Goal: Transaction & Acquisition: Purchase product/service

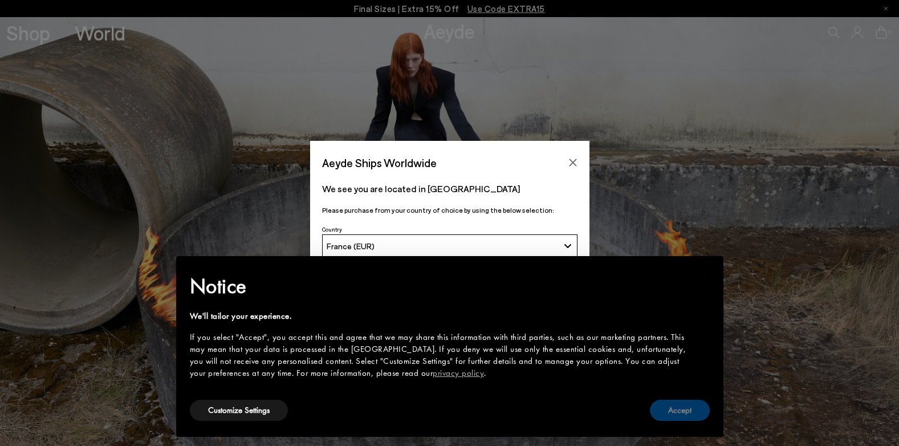
click at [676, 413] on button "Accept" at bounding box center [680, 409] width 60 height 21
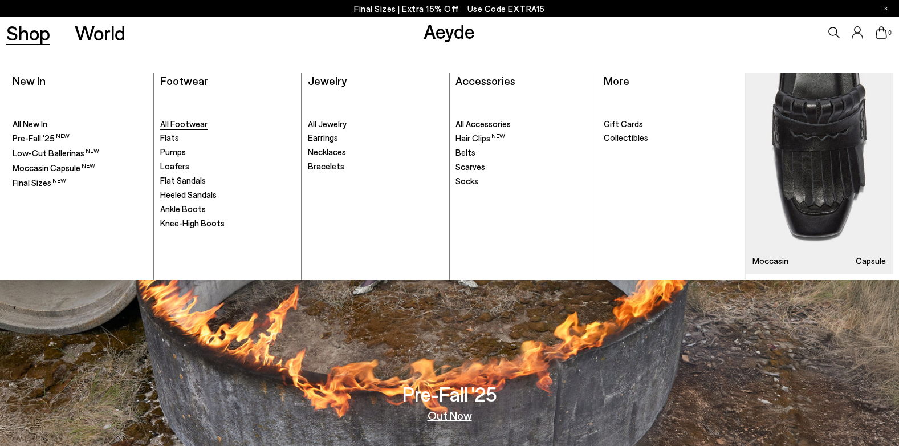
click at [181, 125] on span "All Footwear" at bounding box center [183, 124] width 47 height 10
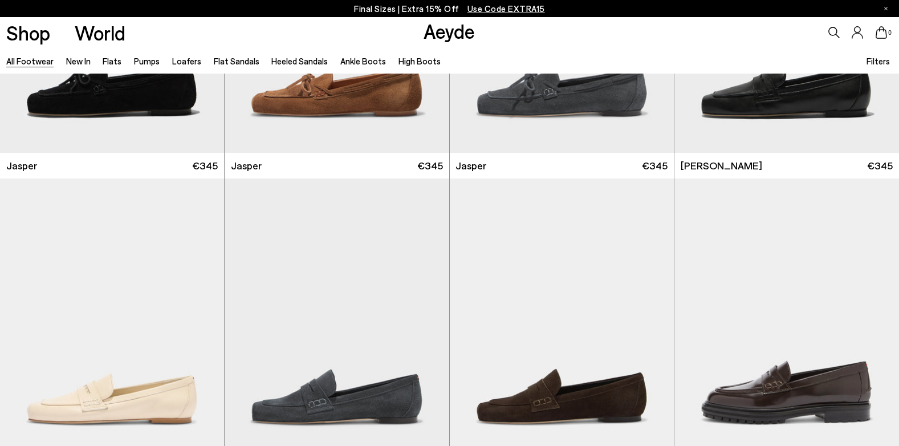
scroll to position [513, 0]
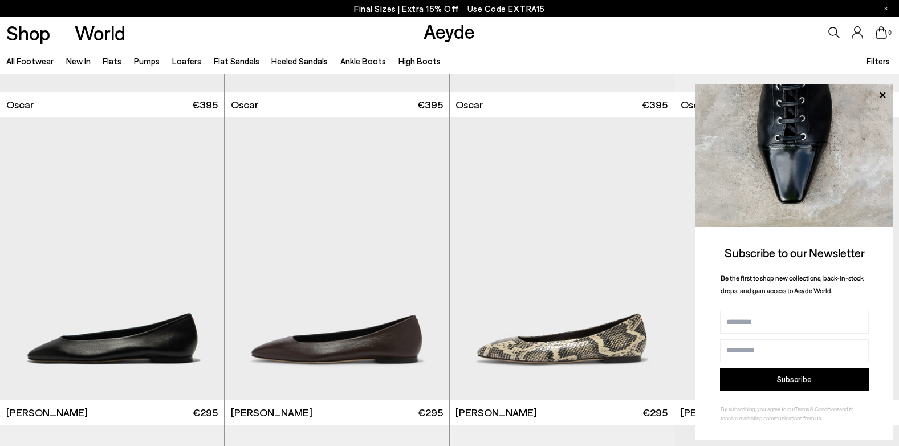
scroll to position [2172, 0]
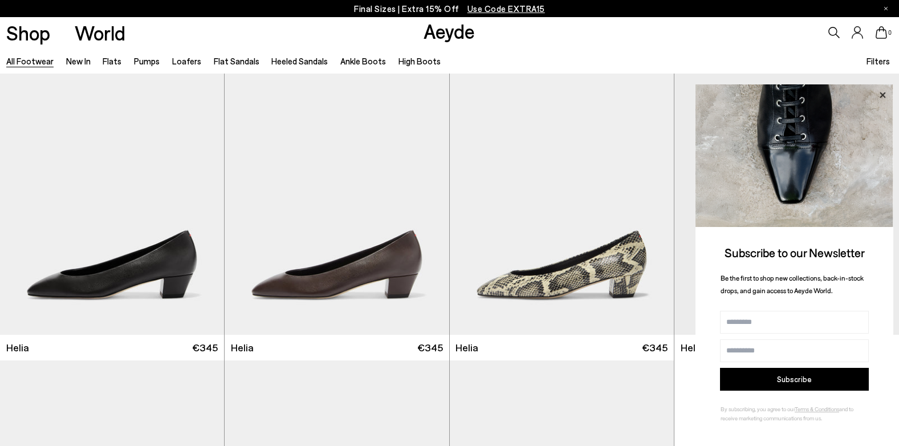
click at [880, 95] on icon at bounding box center [882, 95] width 15 height 15
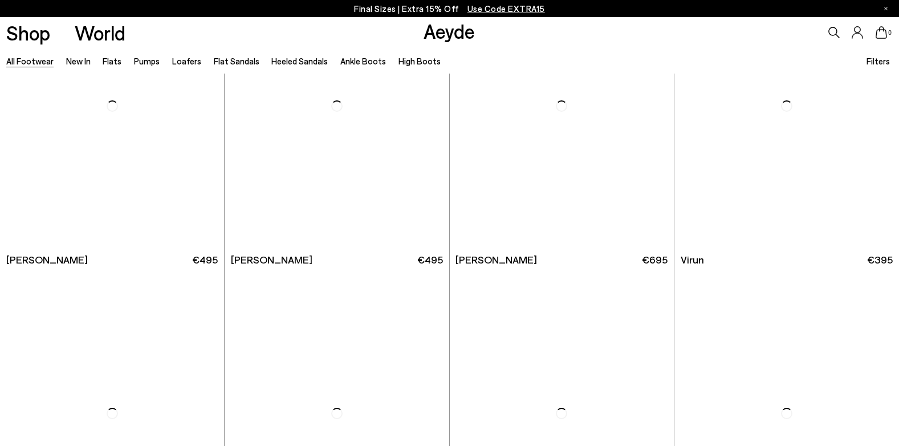
scroll to position [3911, 0]
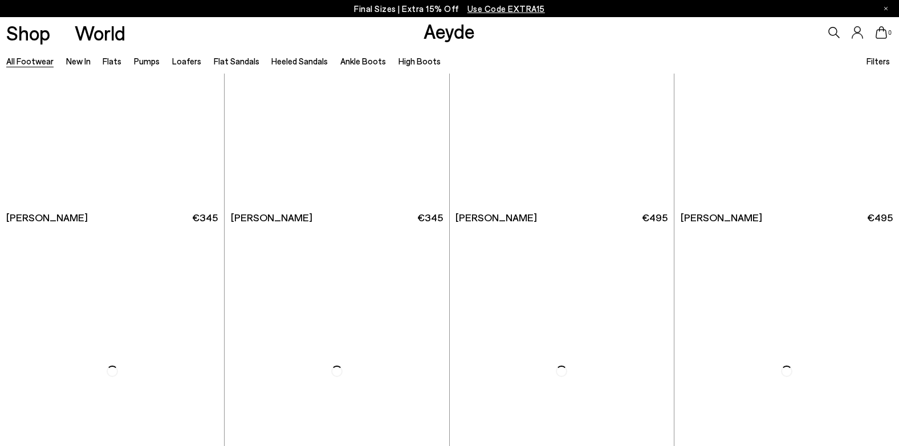
scroll to position [6043, 0]
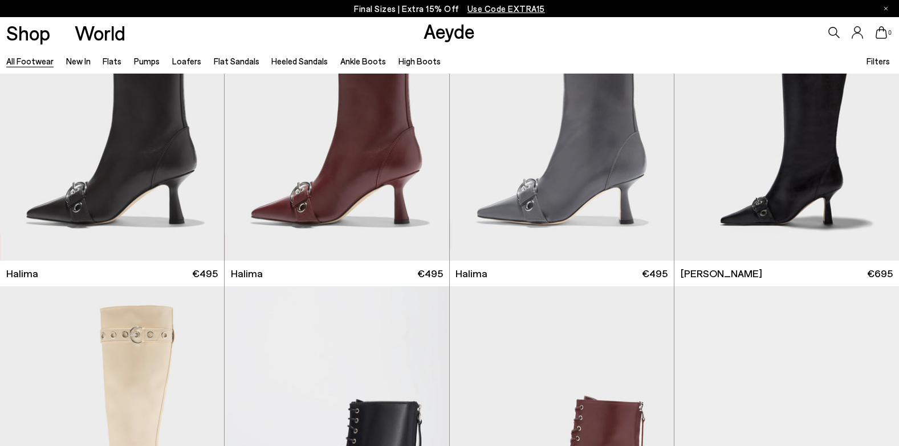
scroll to position [8077, 0]
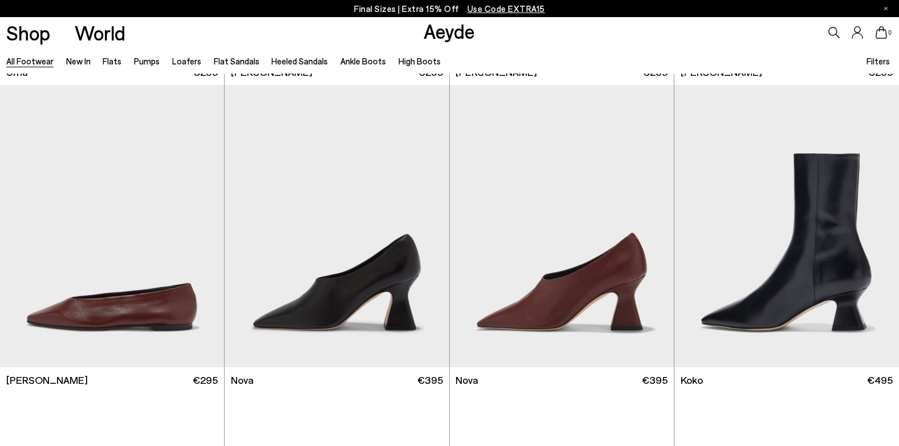
scroll to position [9869, 0]
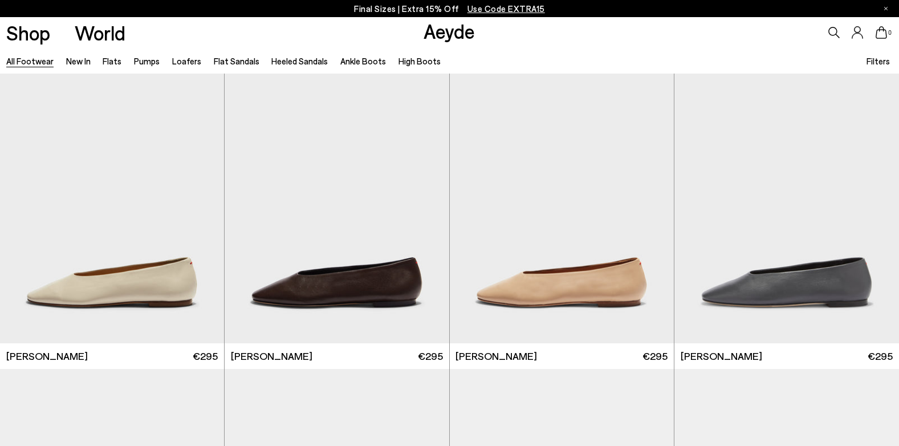
scroll to position [11400, 0]
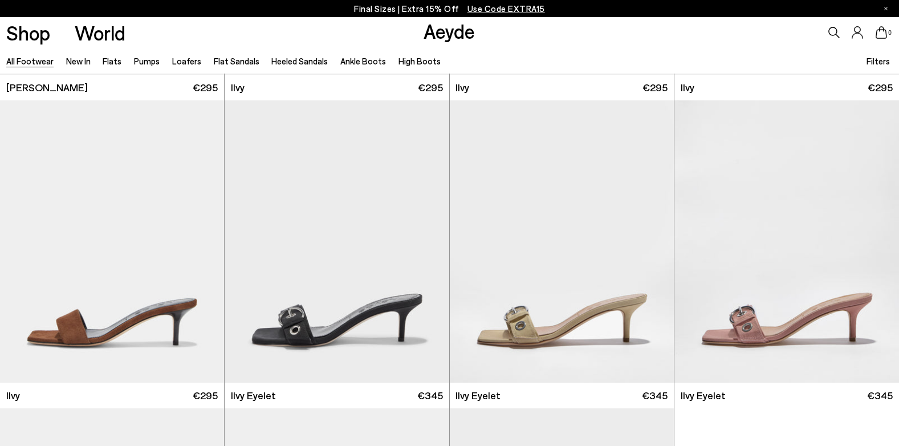
scroll to position [13647, 0]
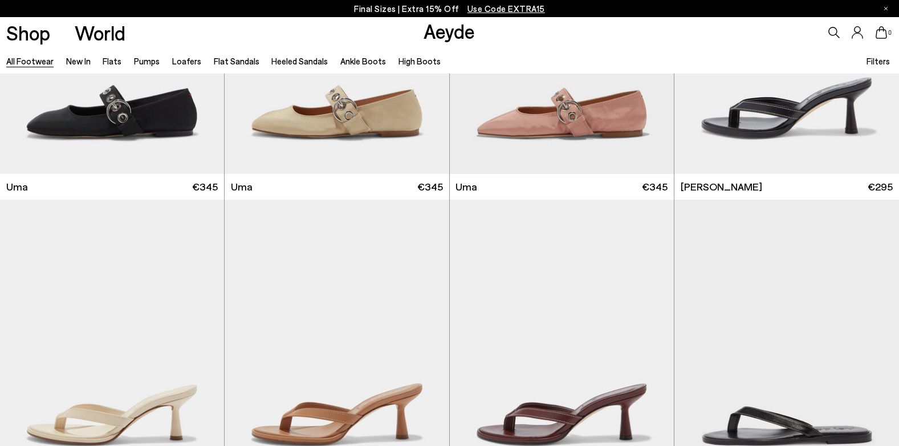
scroll to position [14286, 0]
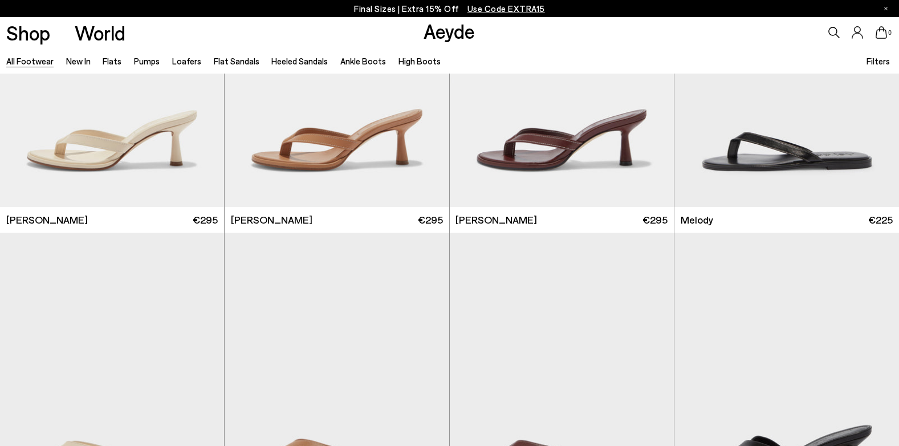
click at [38, 62] on link "All Footwear" at bounding box center [29, 61] width 47 height 10
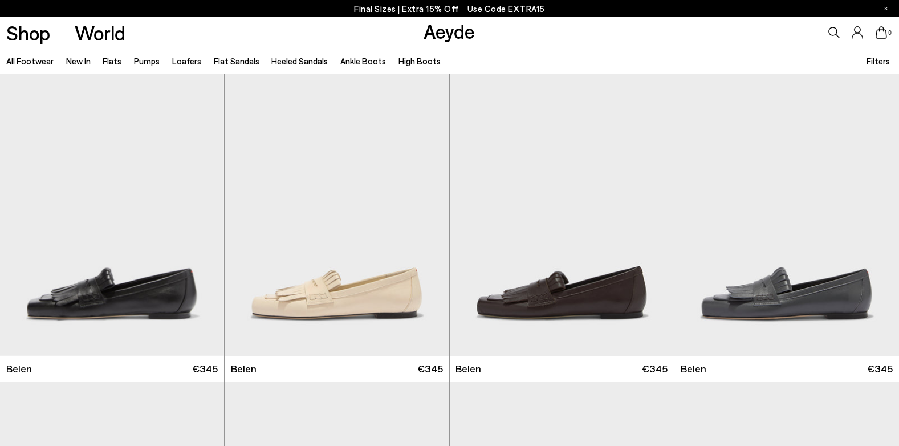
click at [36, 63] on link "All Footwear" at bounding box center [29, 61] width 47 height 10
click at [831, 33] on icon at bounding box center [833, 32] width 11 height 11
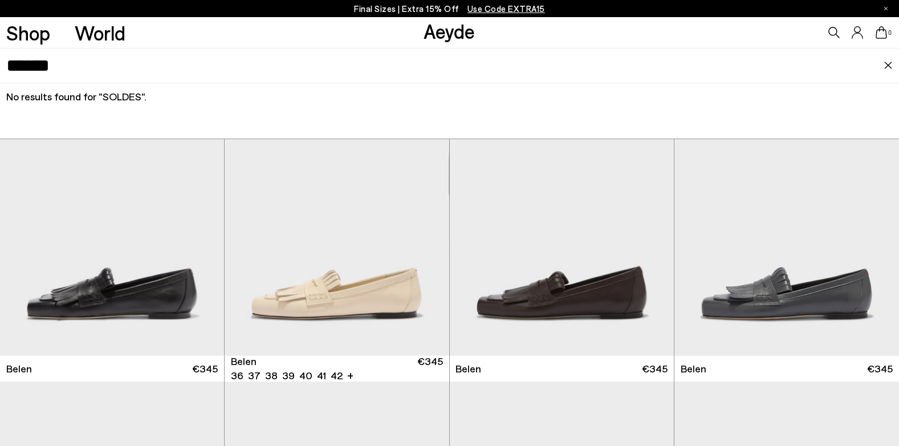
type input "******"
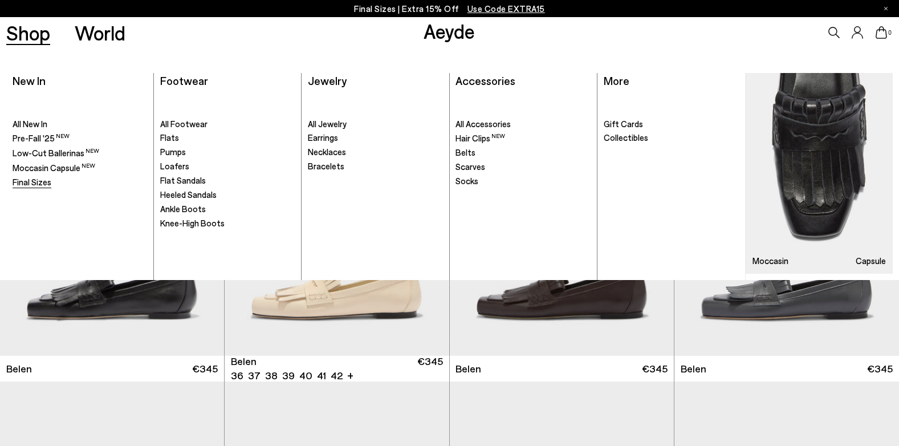
click at [38, 183] on span "Final Sizes" at bounding box center [32, 182] width 39 height 10
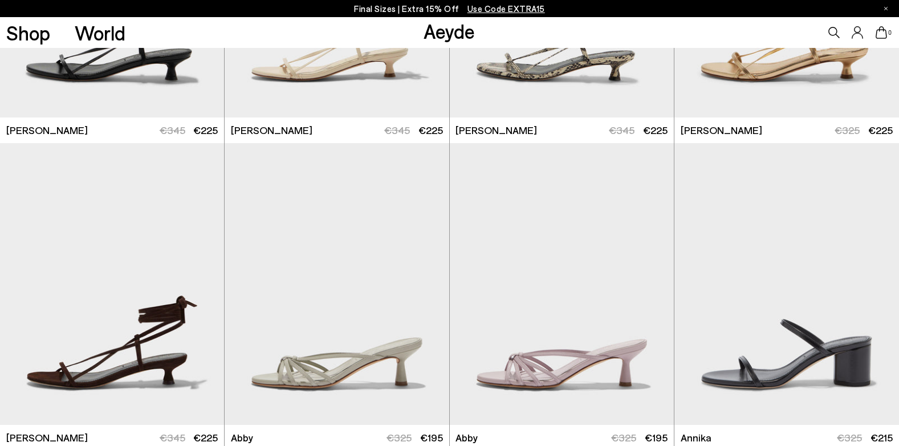
scroll to position [532, 0]
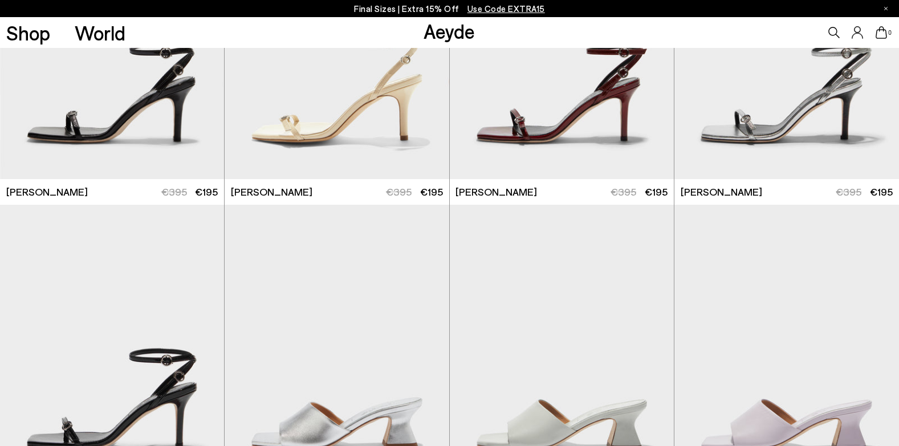
scroll to position [2347, 0]
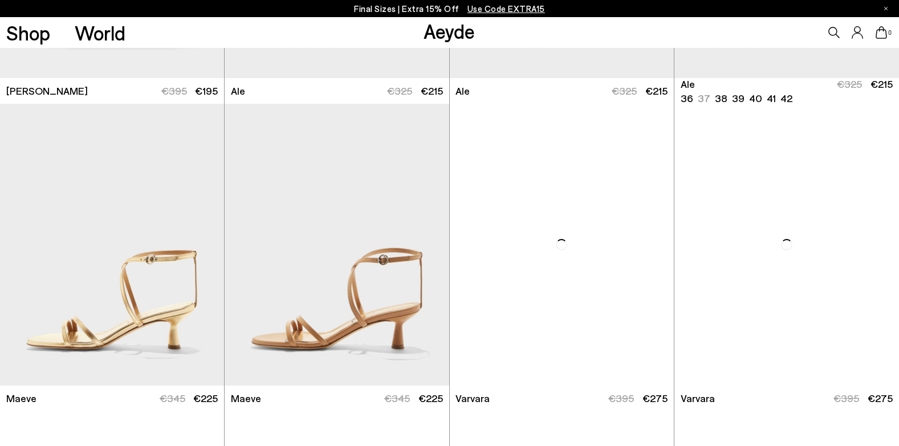
scroll to position [2750, 0]
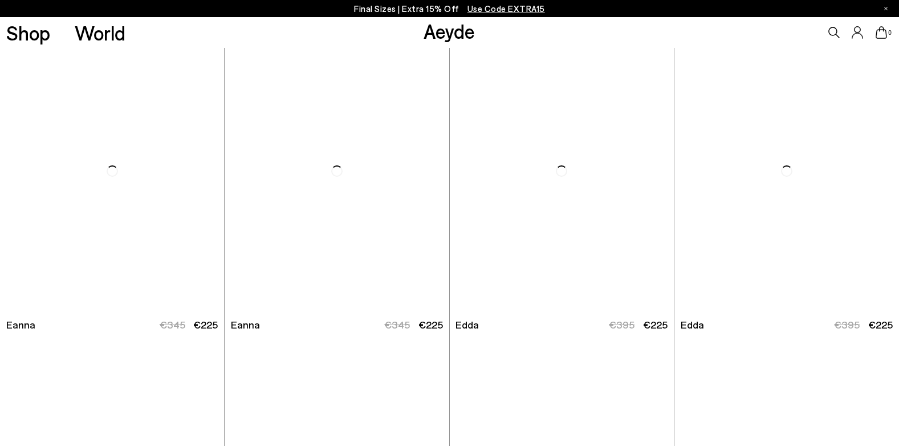
scroll to position [4328, 0]
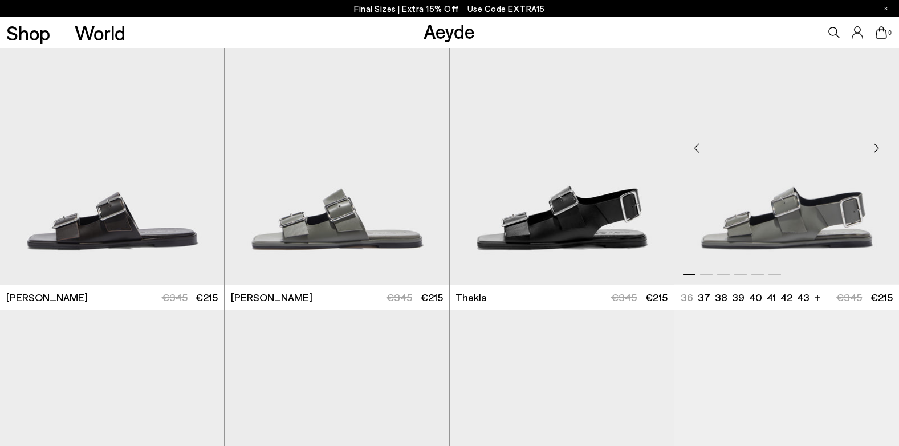
scroll to position [6809, 0]
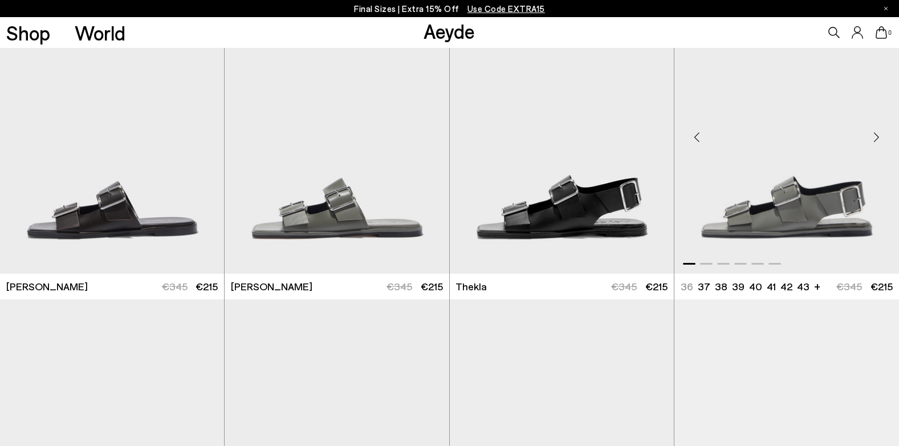
click at [875, 137] on div "Next slide" at bounding box center [876, 137] width 34 height 34
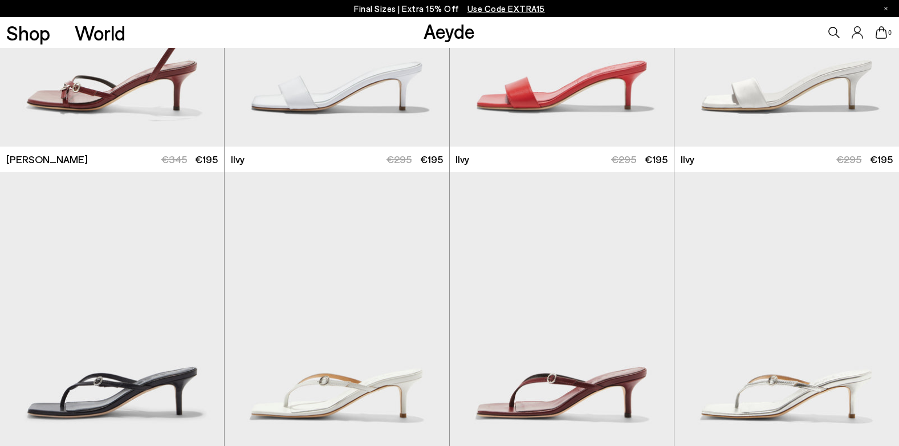
scroll to position [1678, 0]
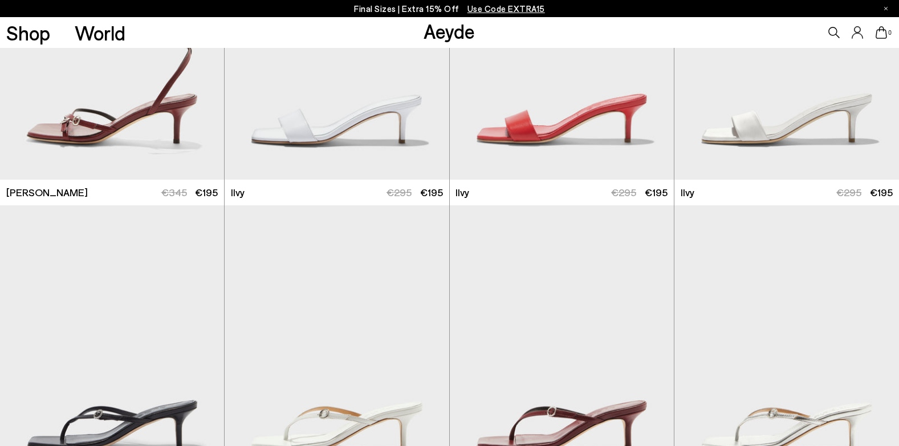
click at [32, 41] on link "Shop" at bounding box center [28, 33] width 44 height 20
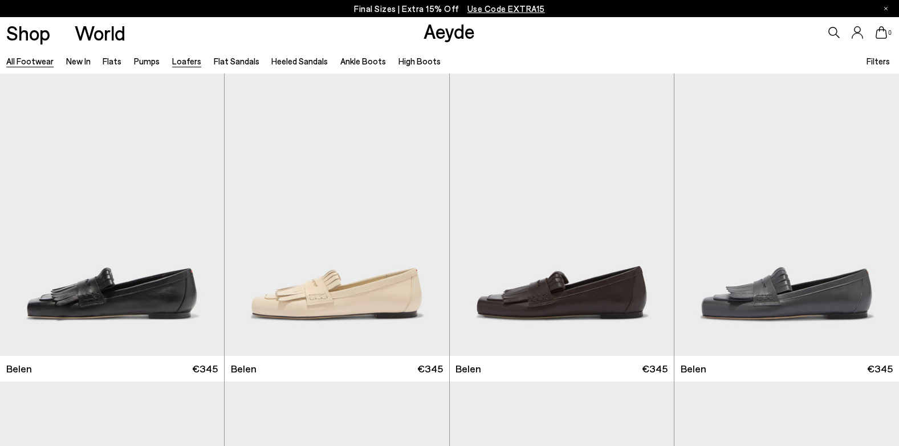
click at [180, 63] on link "Loafers" at bounding box center [186, 61] width 29 height 10
click at [354, 62] on link "Ankle Boots" at bounding box center [363, 61] width 46 height 10
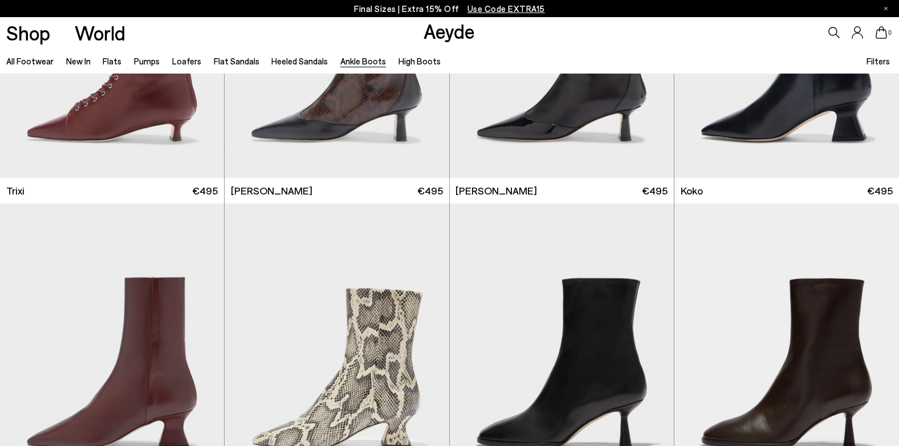
scroll to position [488, 0]
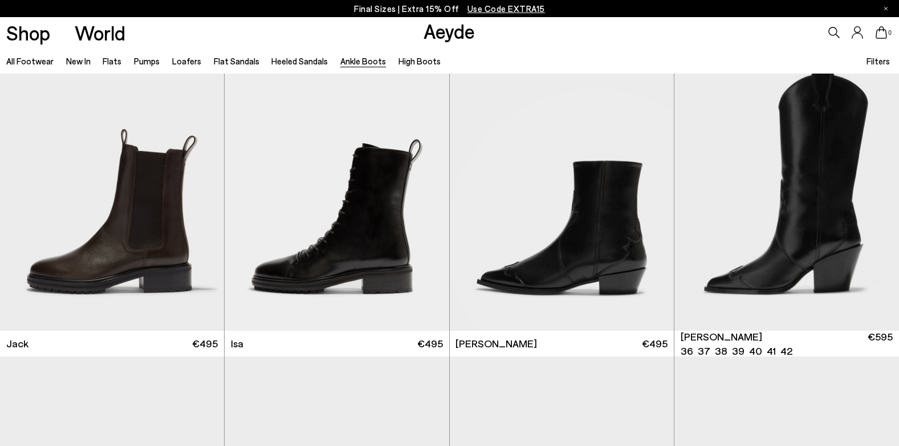
scroll to position [1861, 0]
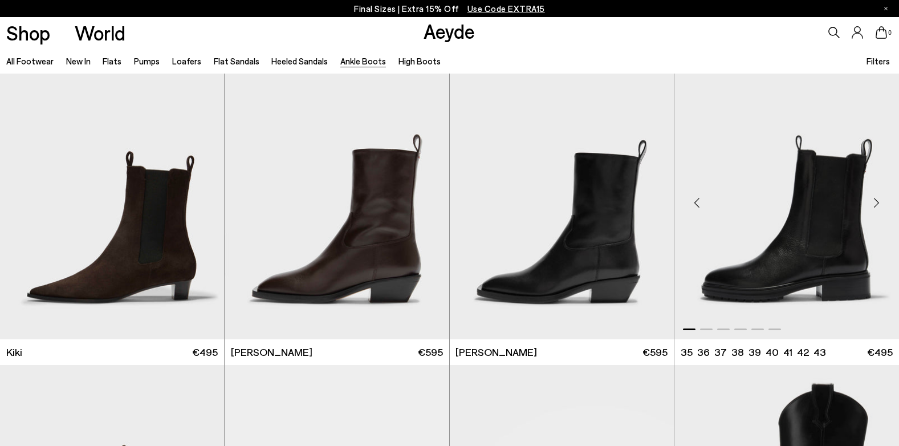
click at [875, 205] on div "Next slide" at bounding box center [876, 203] width 34 height 34
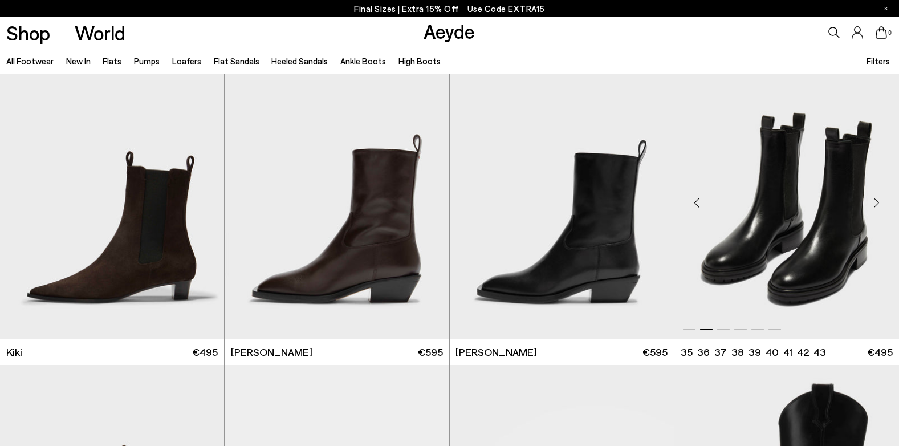
click at [875, 205] on div "Next slide" at bounding box center [876, 203] width 34 height 34
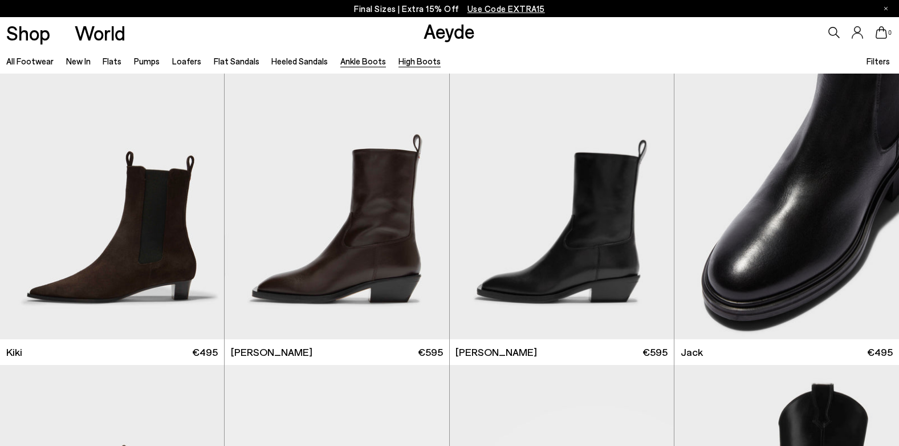
click at [403, 63] on link "High Boots" at bounding box center [419, 61] width 42 height 10
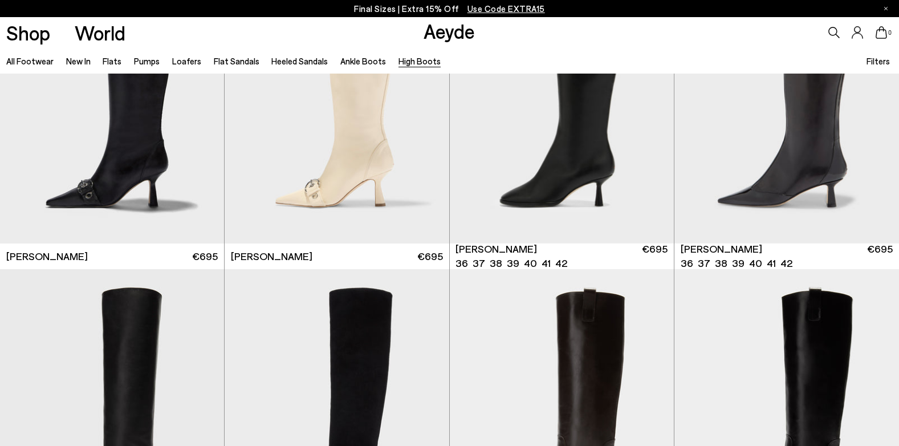
scroll to position [109, 0]
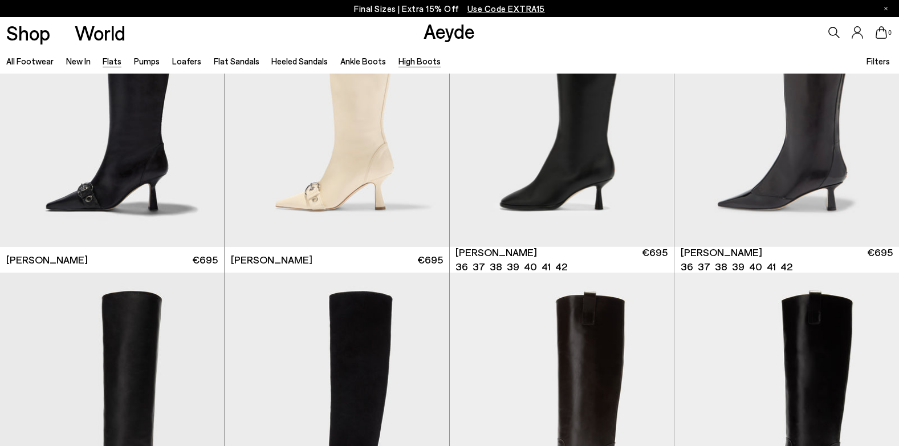
click at [112, 64] on link "Flats" at bounding box center [112, 61] width 19 height 10
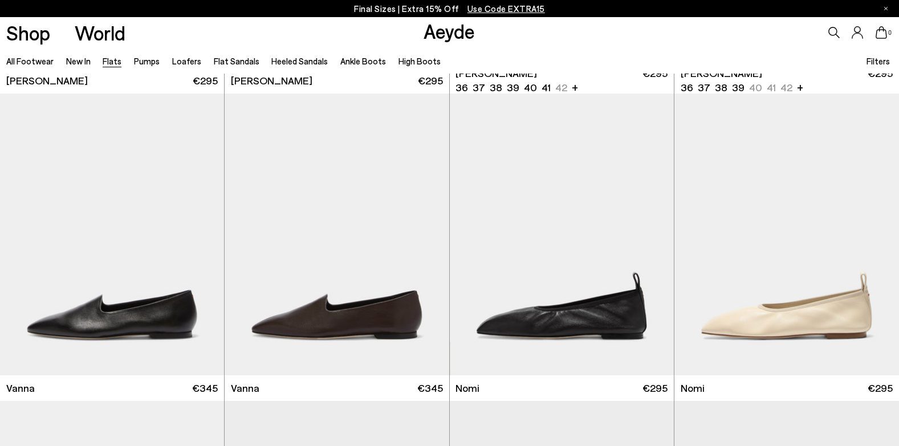
scroll to position [485, 0]
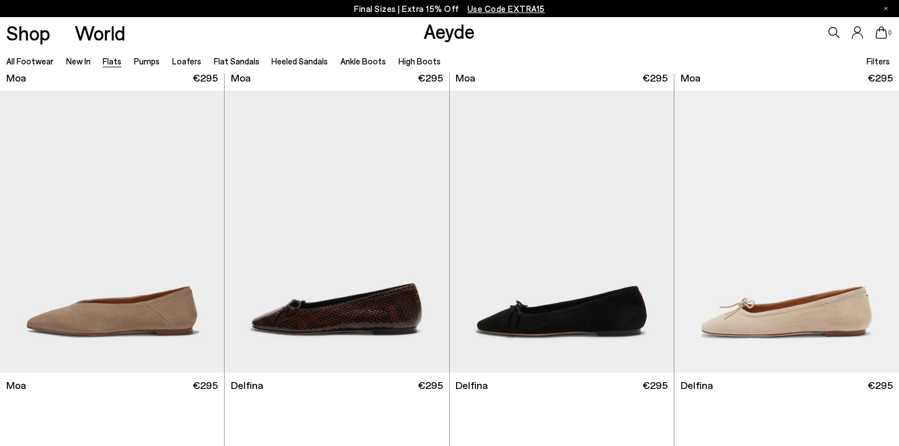
scroll to position [2180, 0]
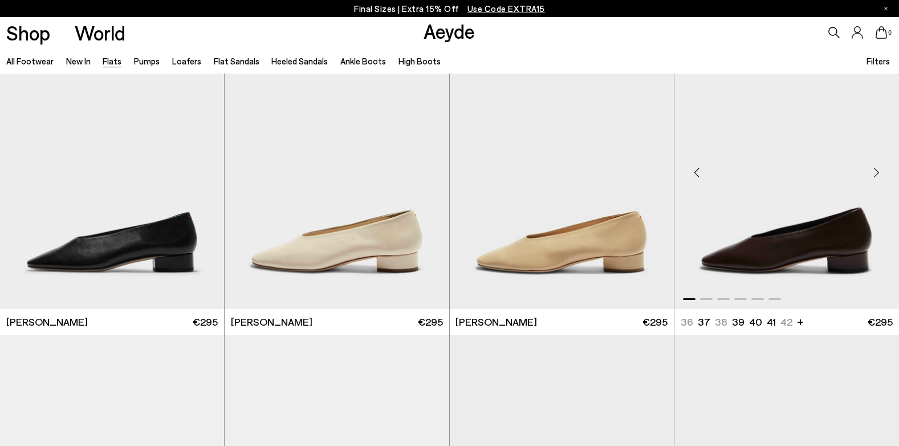
scroll to position [3144, 0]
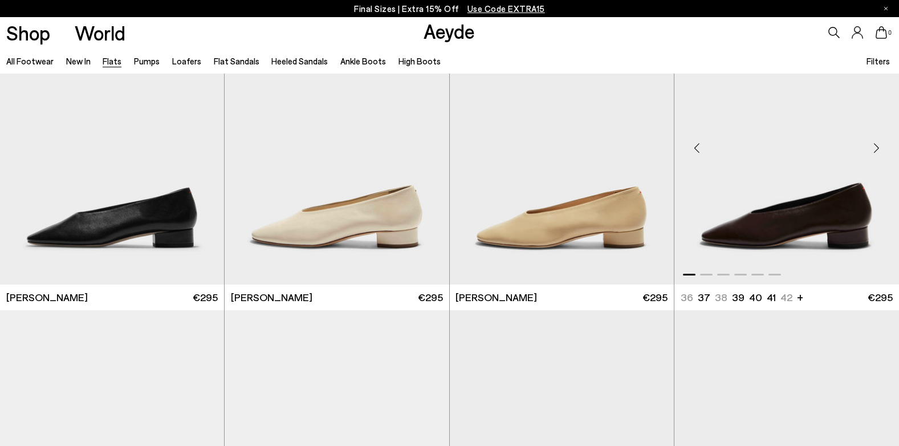
click at [875, 149] on div "Next slide" at bounding box center [876, 148] width 34 height 34
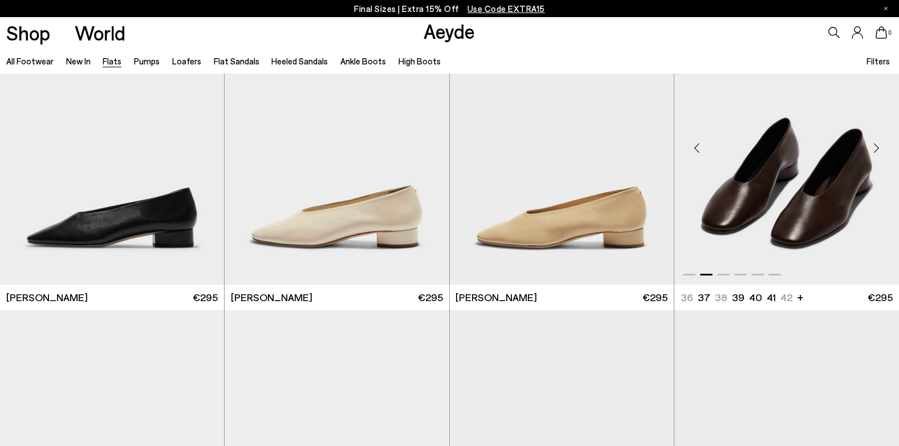
click at [875, 149] on div "Next slide" at bounding box center [876, 148] width 34 height 34
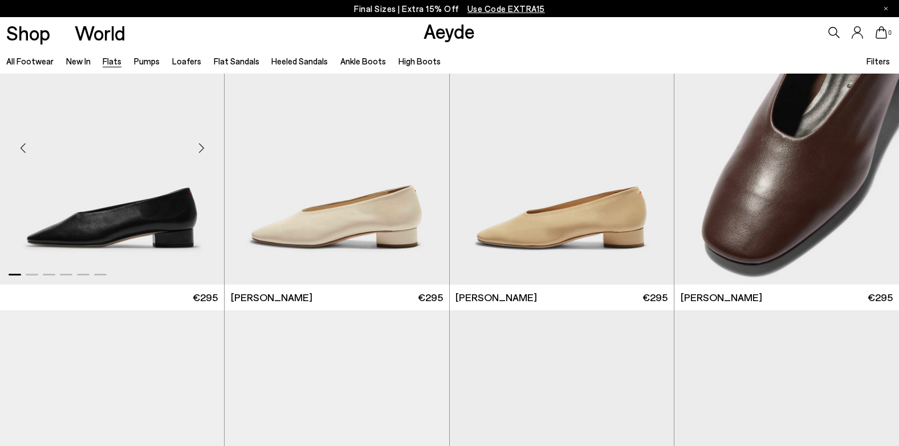
click at [201, 152] on div "Next slide" at bounding box center [201, 148] width 34 height 34
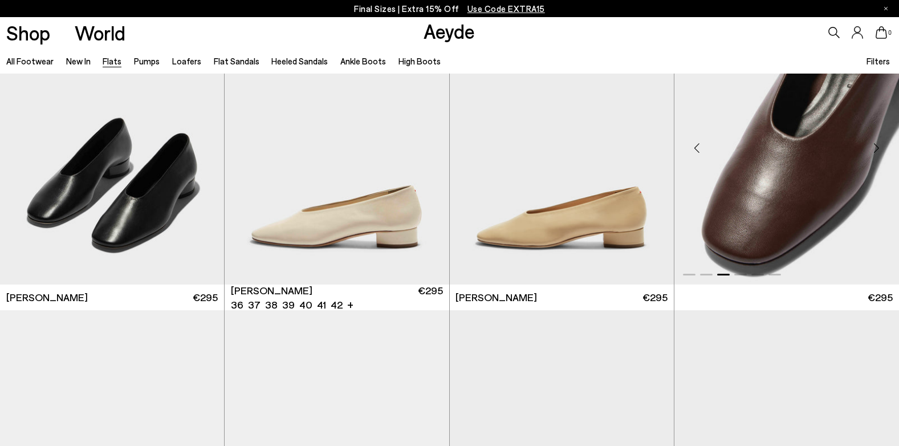
click at [790, 197] on img "3 / 6" at bounding box center [786, 144] width 225 height 282
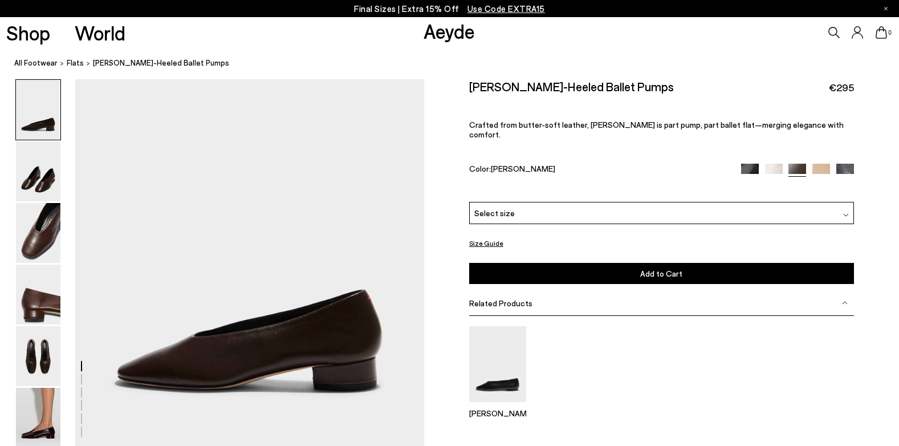
click at [491, 236] on button "Size Guide" at bounding box center [486, 243] width 34 height 14
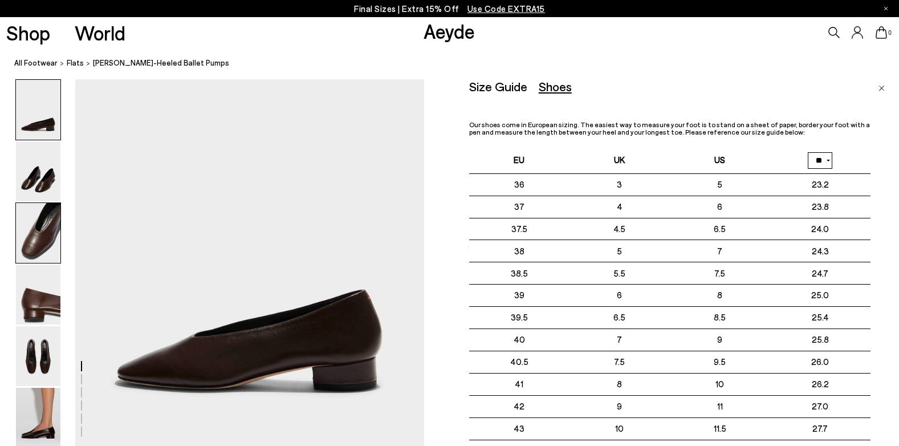
click at [35, 238] on img at bounding box center [38, 233] width 44 height 60
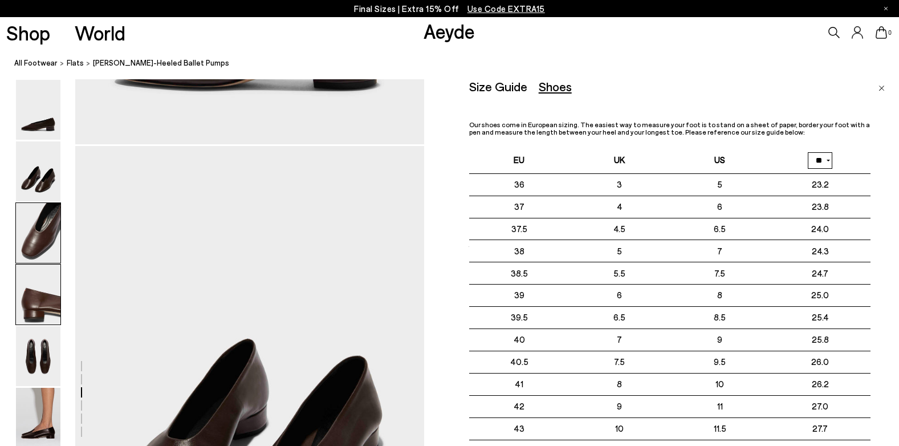
scroll to position [836, 0]
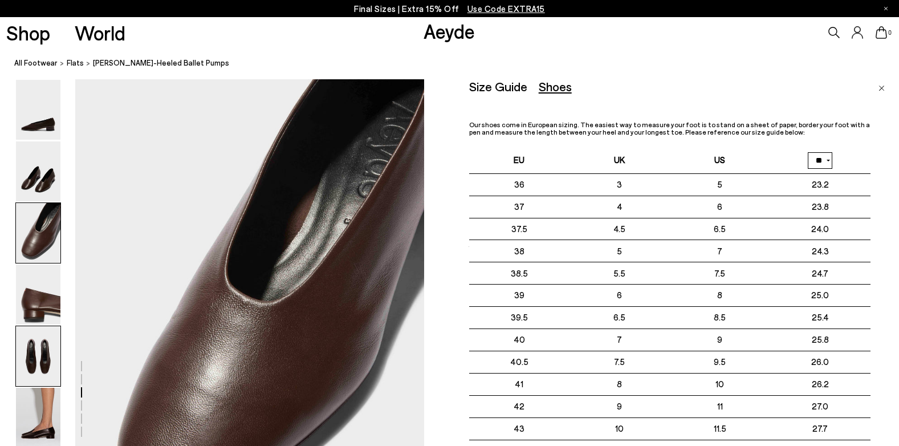
click at [45, 364] on img at bounding box center [38, 356] width 44 height 60
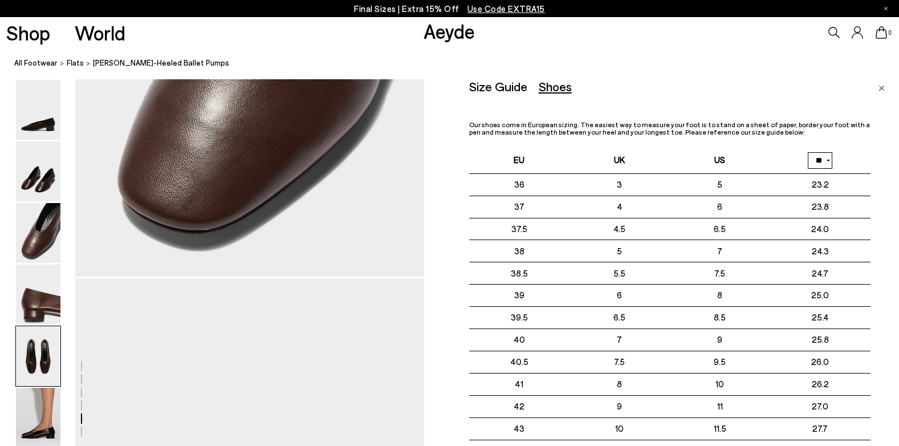
scroll to position [1769, 0]
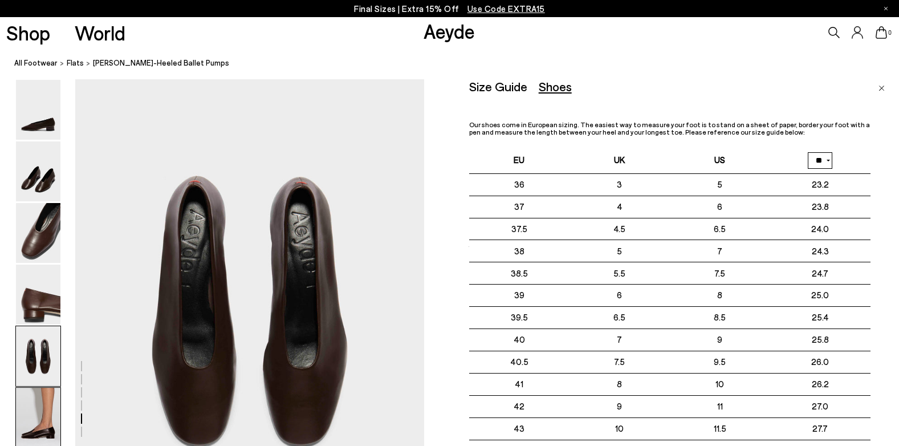
click at [44, 426] on img at bounding box center [38, 418] width 44 height 60
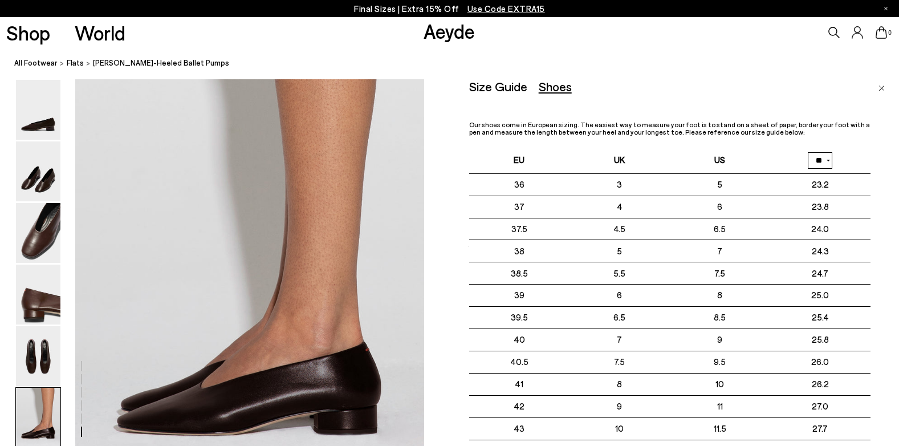
scroll to position [2314, 0]
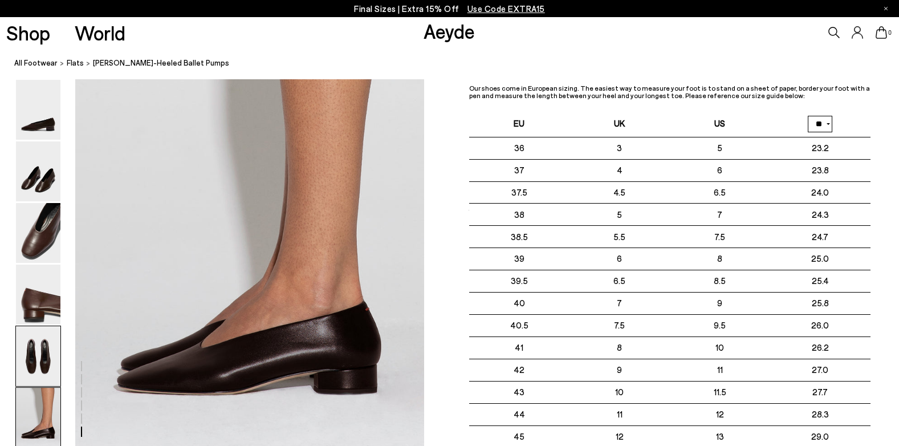
click at [41, 369] on img at bounding box center [38, 356] width 44 height 60
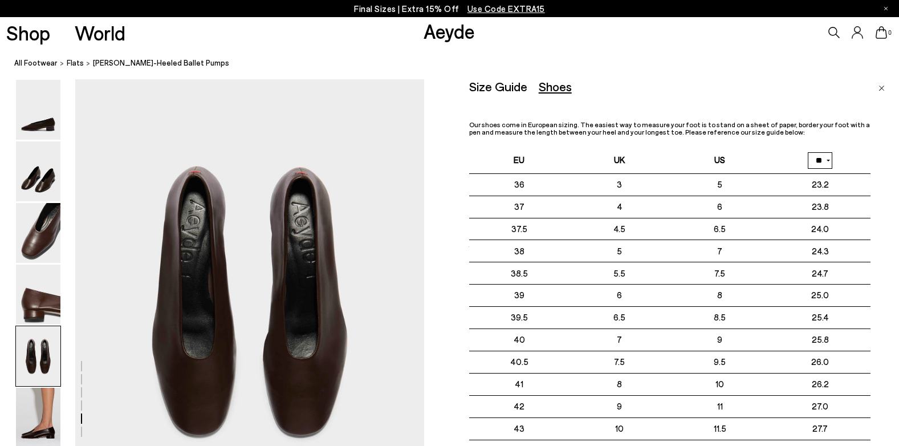
scroll to position [1769, 0]
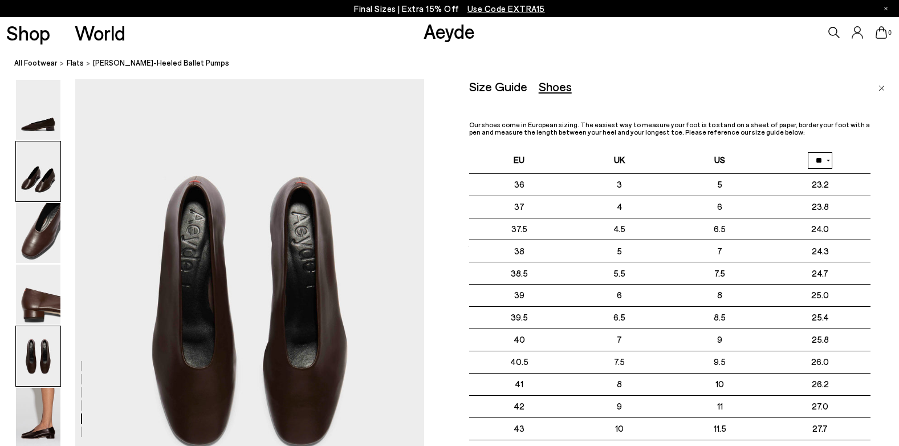
click at [40, 187] on img at bounding box center [38, 171] width 44 height 60
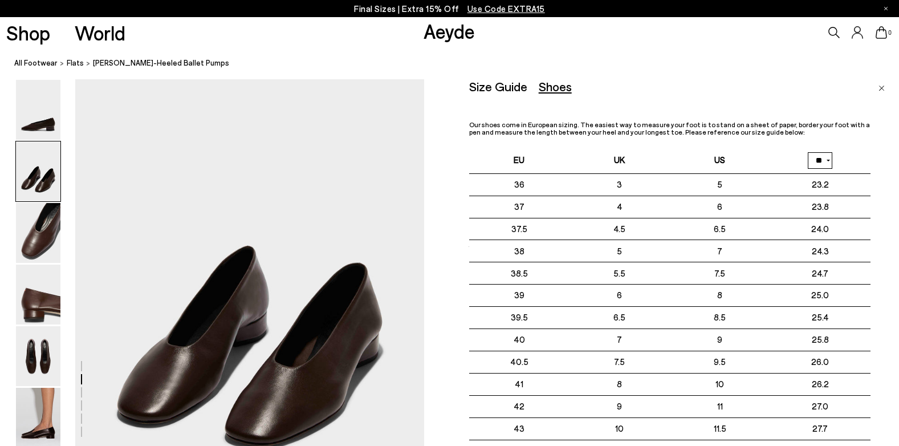
scroll to position [369, 0]
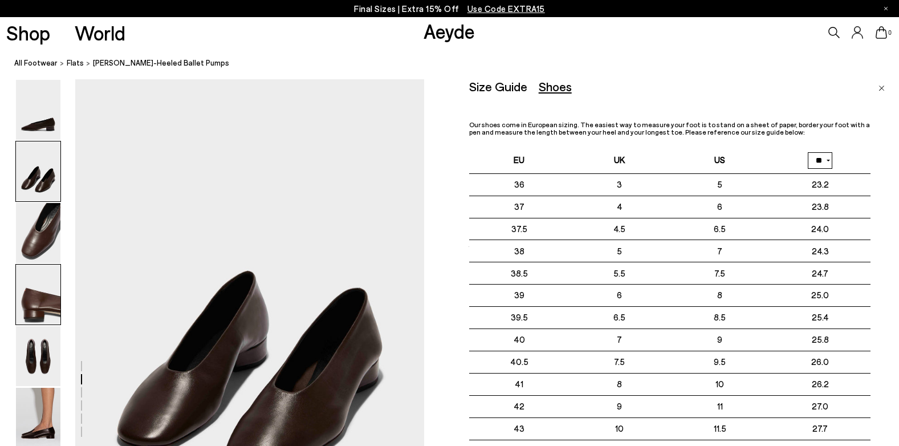
click at [39, 311] on img at bounding box center [38, 294] width 44 height 60
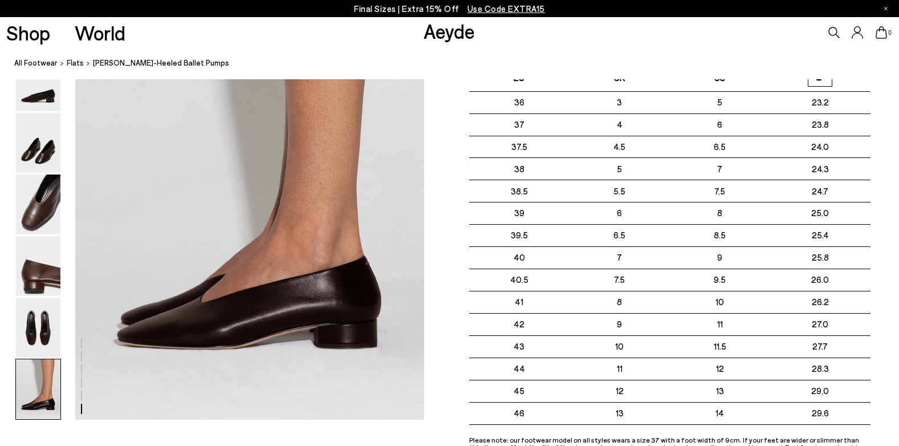
scroll to position [2345, 0]
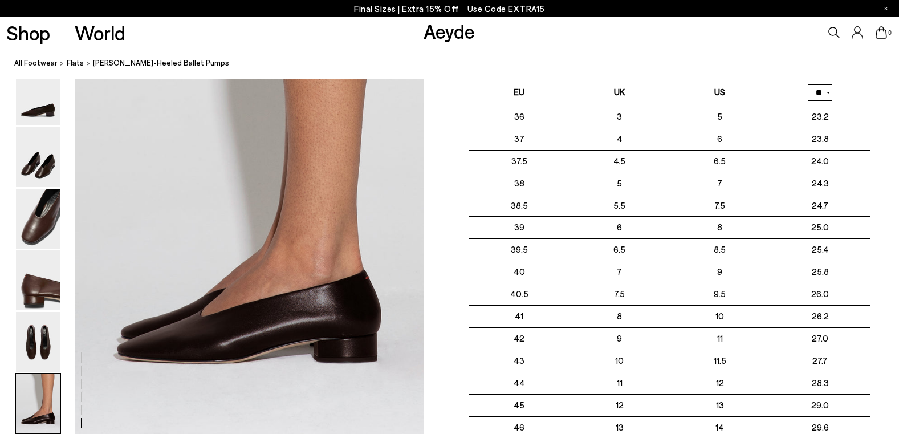
click at [561, 85] on div "Our shoes come in European sizing. The easiest way to measure your foot is to s…" at bounding box center [669, 246] width 401 height 386
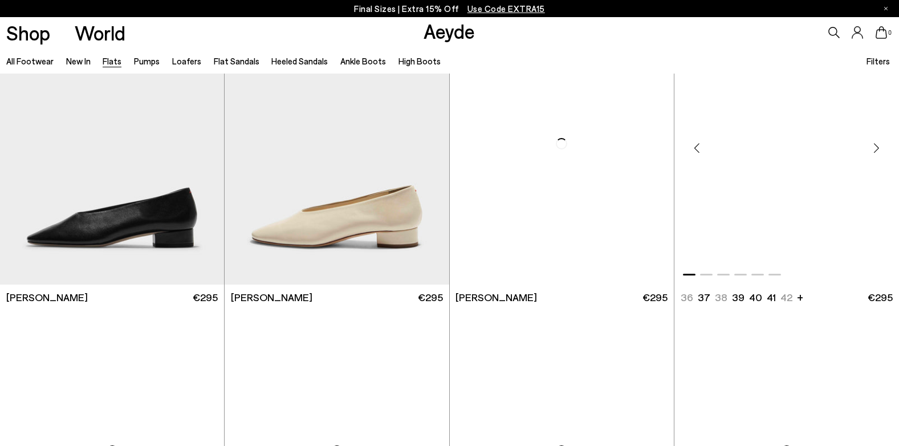
scroll to position [3120, 0]
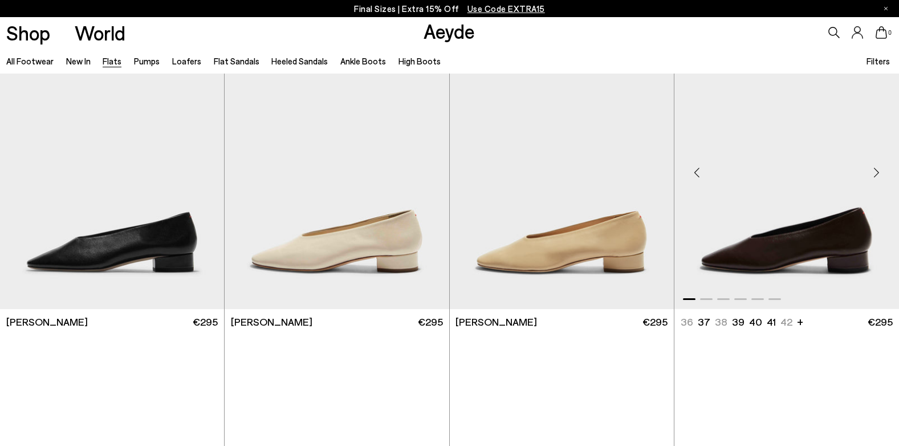
click at [786, 254] on img "1 / 6" at bounding box center [786, 168] width 225 height 282
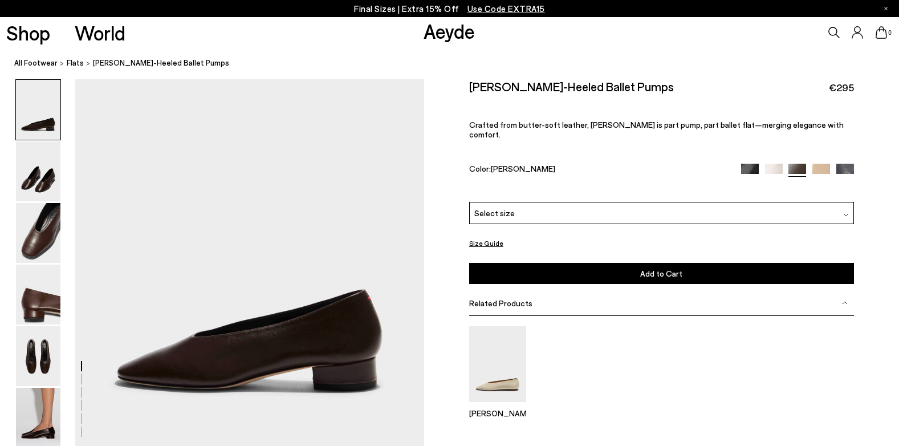
click at [846, 212] on img at bounding box center [846, 215] width 6 height 6
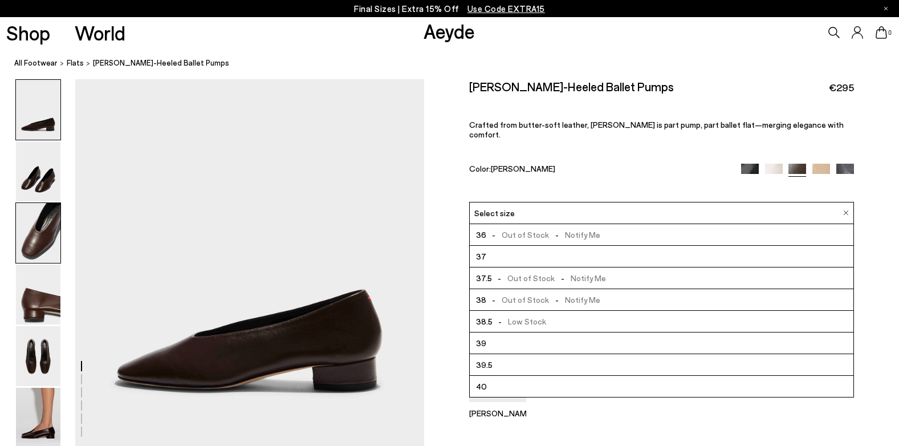
click at [39, 240] on img at bounding box center [38, 233] width 44 height 60
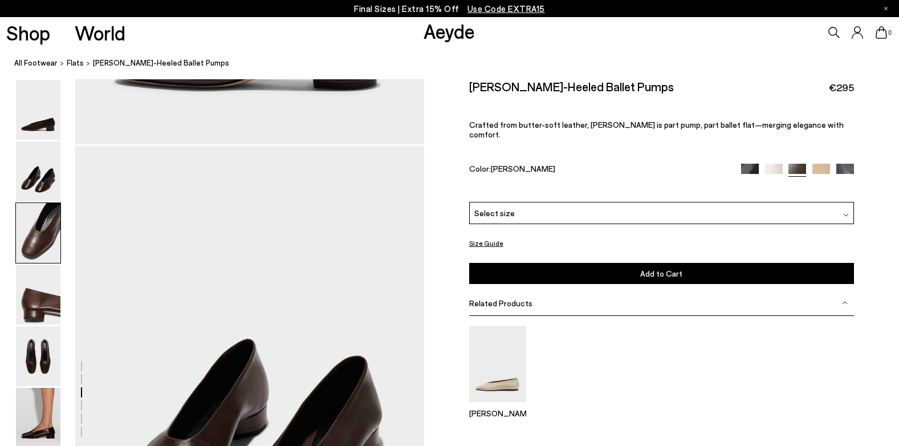
scroll to position [836, 0]
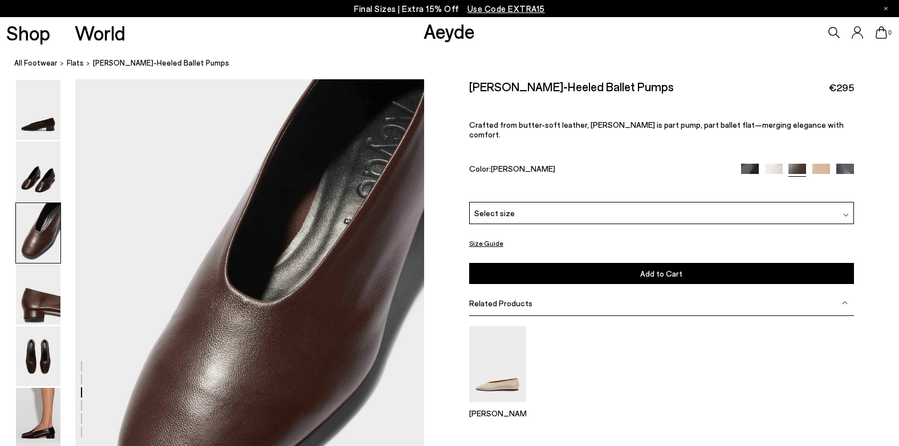
click at [846, 212] on img at bounding box center [846, 215] width 6 height 6
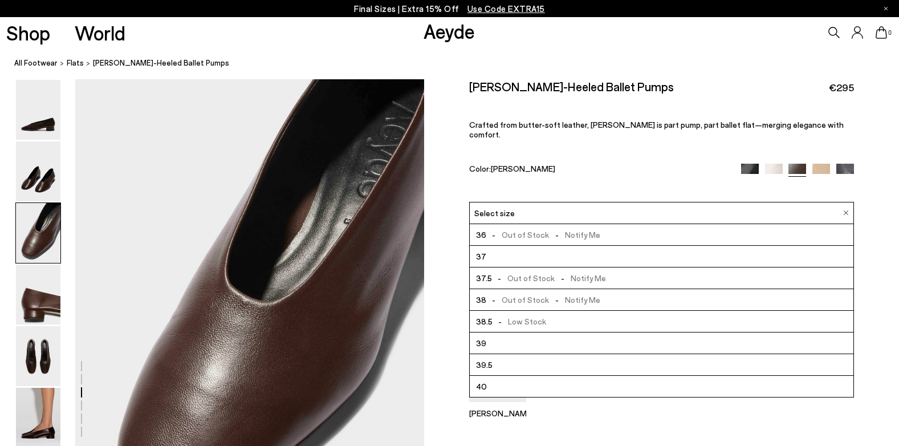
click at [571, 272] on span "- Out of Stock - Notify Me" at bounding box center [549, 278] width 115 height 14
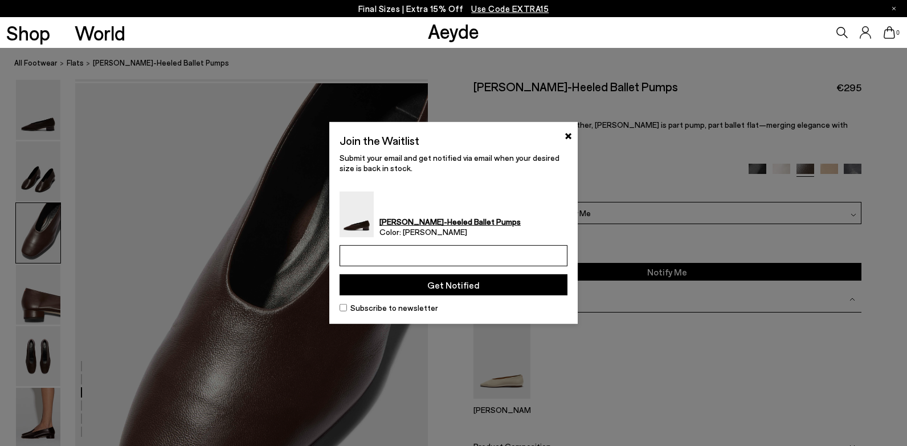
click at [362, 258] on input "email" at bounding box center [454, 255] width 228 height 21
type input "**********"
click at [467, 288] on button "Get Notified" at bounding box center [454, 284] width 228 height 21
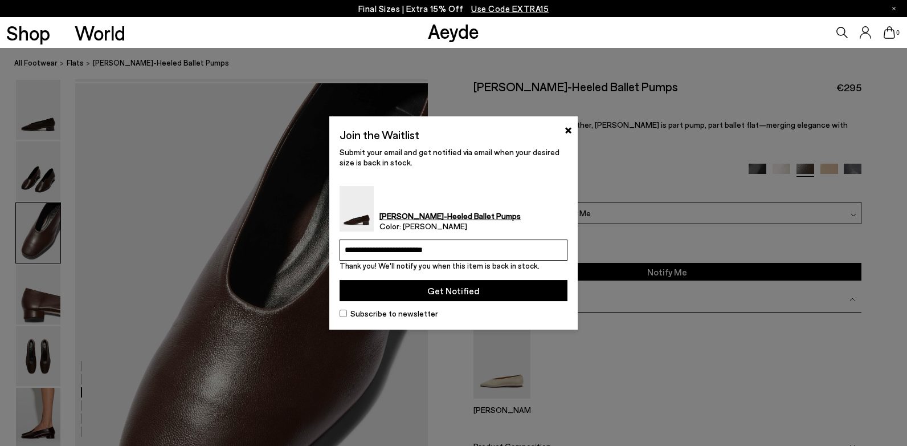
click at [442, 292] on button "Get Notified" at bounding box center [454, 290] width 228 height 21
click at [566, 131] on button "×" at bounding box center [568, 129] width 7 height 14
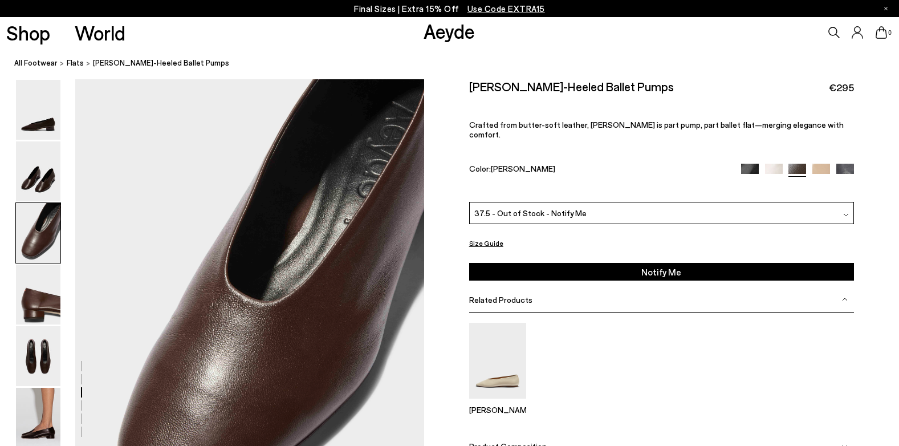
click at [36, 255] on img at bounding box center [38, 233] width 44 height 60
click at [655, 264] on button "Notify Me" at bounding box center [661, 272] width 385 height 18
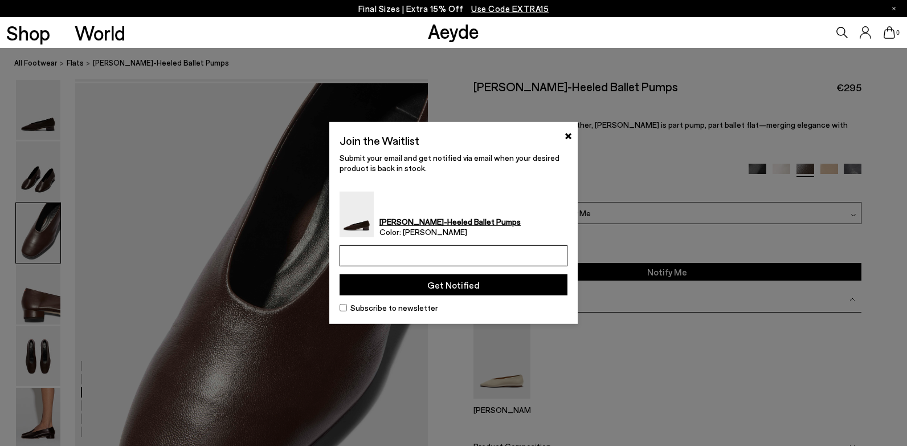
click at [363, 258] on input "email" at bounding box center [454, 255] width 228 height 21
type input "**********"
click at [446, 292] on button "Get Notified" at bounding box center [454, 284] width 228 height 21
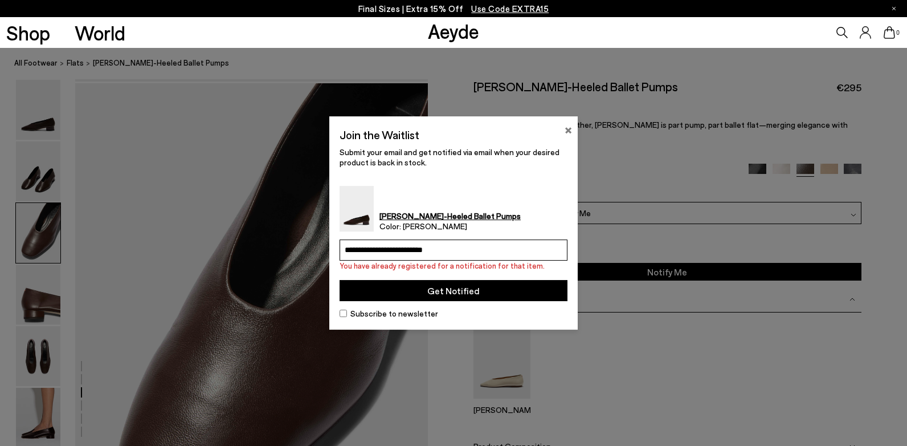
click at [569, 131] on button "×" at bounding box center [568, 129] width 7 height 14
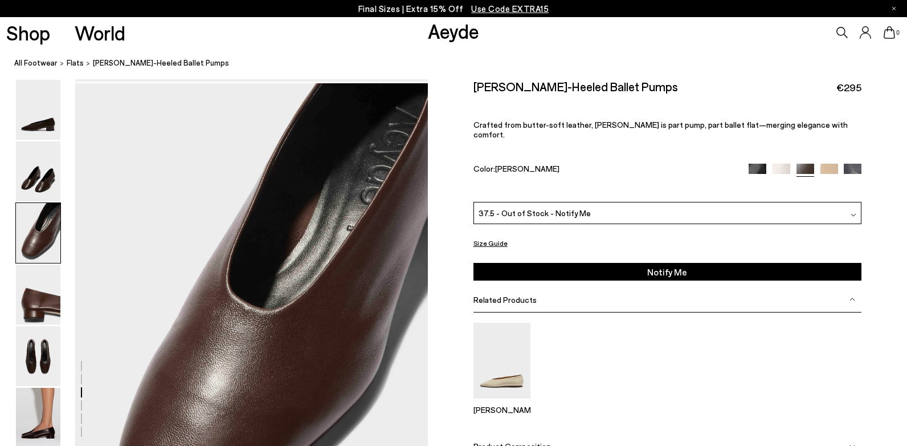
click at [853, 204] on div at bounding box center [453, 223] width 907 height 446
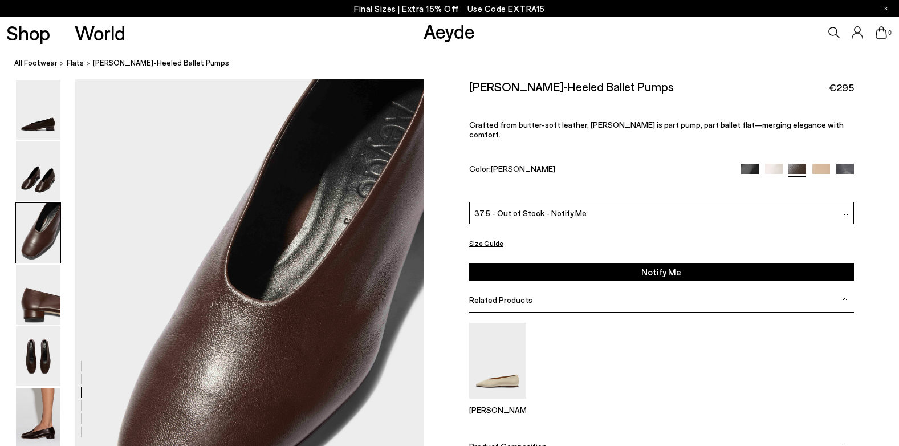
click at [843, 212] on img at bounding box center [846, 215] width 6 height 6
